Goal: Task Accomplishment & Management: Use online tool/utility

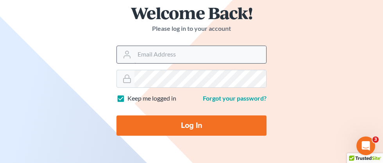
scroll to position [67, 0]
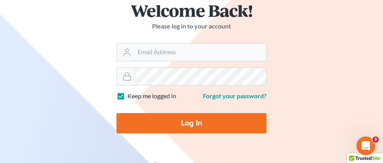
type input "angela@fairmaxlaw.com"
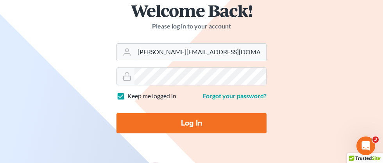
click at [198, 122] on input "Log In" at bounding box center [192, 123] width 150 height 20
type input "Thinking..."
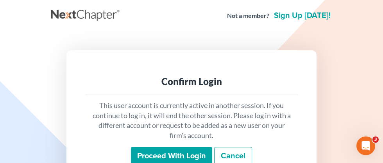
click at [185, 156] on input "Proceed with login" at bounding box center [171, 156] width 81 height 18
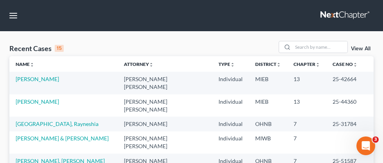
scroll to position [7, 0]
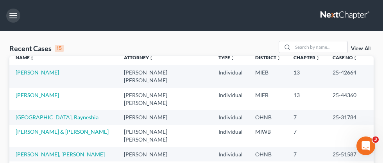
click at [14, 15] on button "button" at bounding box center [13, 16] width 14 height 14
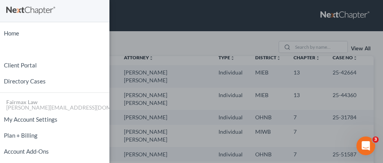
click at [155, 19] on div "Home New Case Client Portal Directory Cases Fairmax Law angela@fairmaxlaw.com M…" at bounding box center [191, 81] width 383 height 163
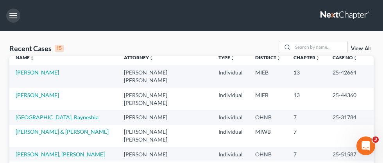
click at [14, 16] on button "button" at bounding box center [13, 16] width 14 height 14
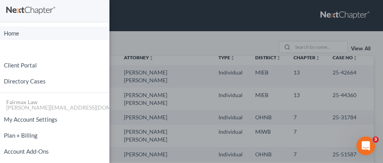
click at [10, 36] on link "Home" at bounding box center [54, 34] width 109 height 14
click at [11, 36] on link "Home" at bounding box center [54, 34] width 109 height 14
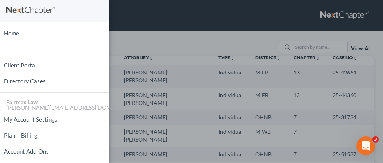
click at [192, 17] on div "Home New Case Client Portal Directory Cases Fairmax Law angela@fairmaxlaw.com M…" at bounding box center [191, 81] width 383 height 163
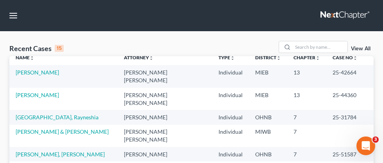
click at [346, 16] on link at bounding box center [346, 16] width 50 height 14
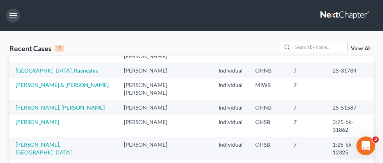
click at [16, 16] on button "button" at bounding box center [13, 16] width 14 height 14
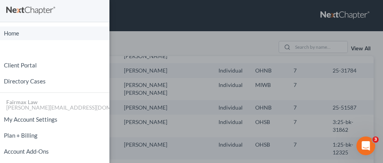
click at [9, 36] on link "Home" at bounding box center [54, 34] width 109 height 14
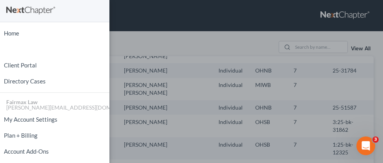
click at [160, 20] on div "Home New Case Client Portal Directory Cases Fairmax Law angela@fairmaxlaw.com M…" at bounding box center [191, 81] width 383 height 163
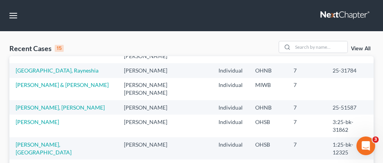
click at [345, 18] on link at bounding box center [346, 16] width 50 height 14
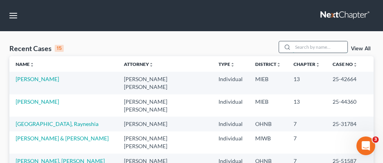
click at [313, 50] on input "search" at bounding box center [320, 46] width 55 height 11
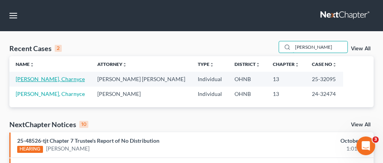
type input "[PERSON_NAME]"
click at [44, 80] on link "[PERSON_NAME], Charnyce" at bounding box center [50, 79] width 69 height 7
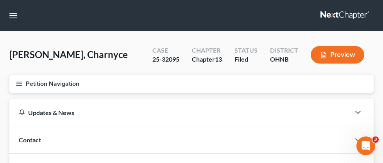
click at [18, 86] on line "button" at bounding box center [18, 86] width 5 height 0
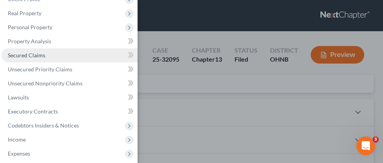
scroll to position [43, 0]
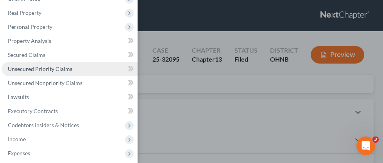
click at [58, 72] on span "Unsecured Priority Claims" at bounding box center [40, 69] width 65 height 7
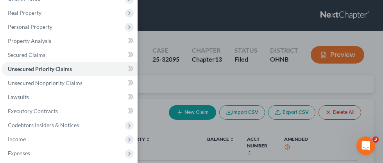
click at [197, 84] on div "Case Dashboard Payments Invoices Payments Payments Credit Report Client Profile" at bounding box center [191, 81] width 383 height 163
